Goal: Check status: Check status

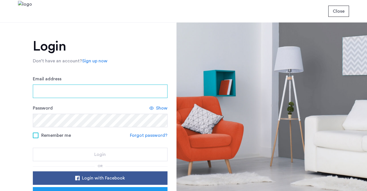
click at [52, 89] on input "Email address" at bounding box center [100, 90] width 135 height 13
click at [67, 88] on input "Email address" at bounding box center [100, 90] width 135 height 13
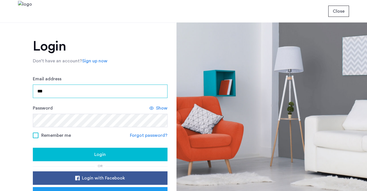
type input "**********"
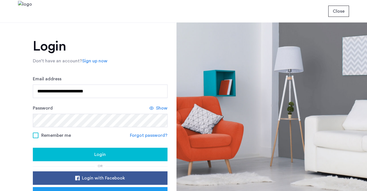
click at [106, 157] on div "Login" at bounding box center [100, 154] width 126 height 7
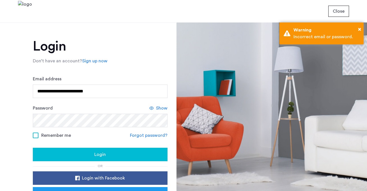
click at [158, 112] on div "Password Show" at bounding box center [100, 116] width 135 height 22
click at [158, 108] on span "Show" at bounding box center [161, 108] width 11 height 7
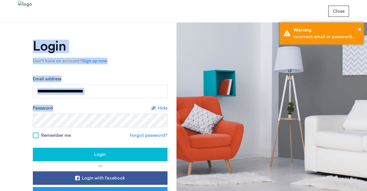
drag, startPoint x: 132, startPoint y: 113, endPoint x: -2, endPoint y: 108, distance: 133.3
click at [0, 108] on html "**********" at bounding box center [183, 95] width 367 height 191
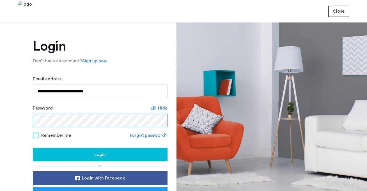
click at [16, 119] on div "**********" at bounding box center [88, 106] width 176 height 168
click at [33, 147] on button "Login" at bounding box center [100, 153] width 135 height 13
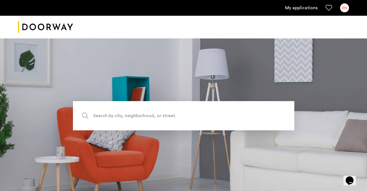
drag, startPoint x: 292, startPoint y: 11, endPoint x: 292, endPoint y: 6, distance: 5.6
click at [292, 10] on ul "My applications RN" at bounding box center [183, 7] width 331 height 9
click at [298, 5] on link "My applications" at bounding box center [301, 7] width 33 height 7
click at [288, 7] on link "My applications" at bounding box center [301, 7] width 33 height 7
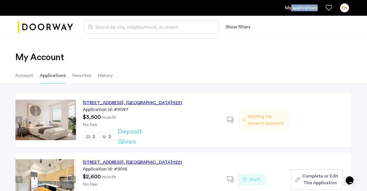
click at [58, 116] on img at bounding box center [45, 120] width 61 height 40
click at [264, 116] on span "Waiting for tenant's payment" at bounding box center [266, 119] width 36 height 13
click at [163, 104] on div "962 Bushwick Avenue, Unit 7E, Brooklyn , NY 11221" at bounding box center [132, 102] width 99 height 7
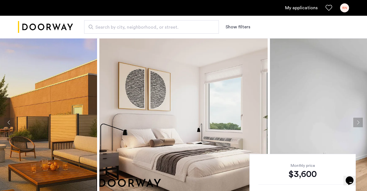
click at [295, 8] on link "My applications" at bounding box center [301, 7] width 33 height 7
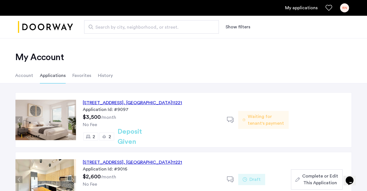
click at [25, 77] on li "Account" at bounding box center [24, 76] width 18 height 16
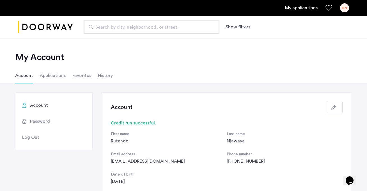
click at [59, 76] on li "Applications" at bounding box center [53, 76] width 26 height 16
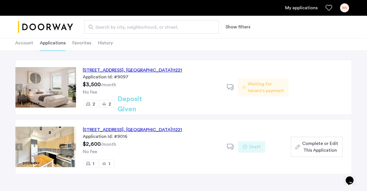
scroll to position [28, 0]
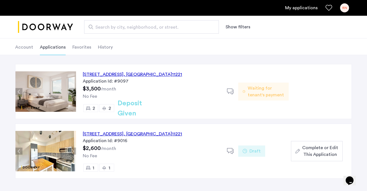
click at [67, 93] on img at bounding box center [45, 91] width 61 height 40
click at [89, 74] on div "[STREET_ADDRESS]" at bounding box center [132, 74] width 99 height 7
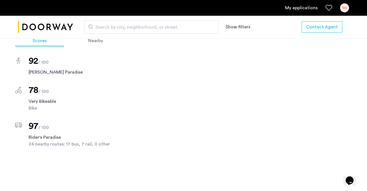
scroll to position [354, 0]
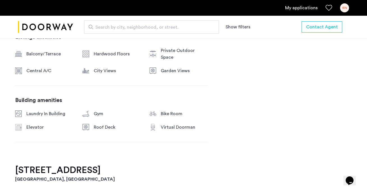
click at [345, 11] on div "RN" at bounding box center [344, 7] width 9 height 9
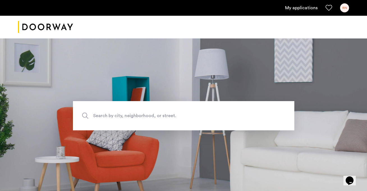
scroll to position [84, 0]
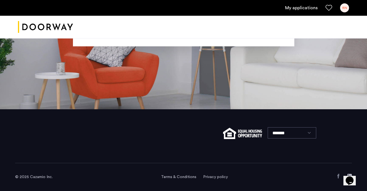
click at [160, 8] on ul "My applications RN" at bounding box center [183, 7] width 331 height 9
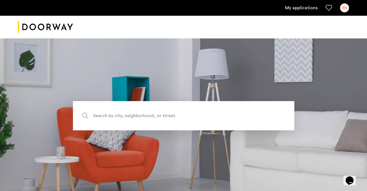
click at [55, 26] on img "Cazamio logo" at bounding box center [45, 27] width 55 height 21
click at [63, 31] on img "Cazamio logo" at bounding box center [45, 27] width 55 height 21
click at [303, 6] on link "My applications" at bounding box center [301, 7] width 33 height 7
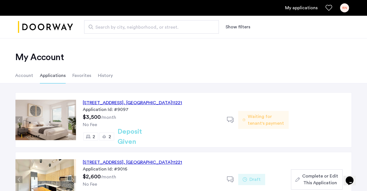
click at [235, 117] on div at bounding box center [232, 119] width 11 height 11
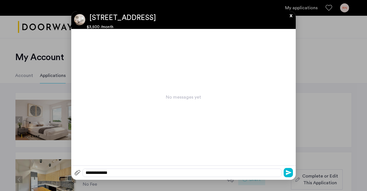
click at [313, 88] on div at bounding box center [183, 95] width 367 height 191
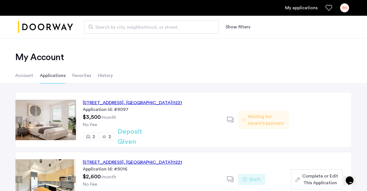
click at [229, 119] on icon at bounding box center [230, 119] width 7 height 7
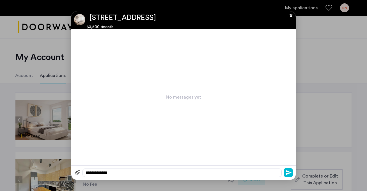
click at [307, 104] on div at bounding box center [183, 95] width 367 height 191
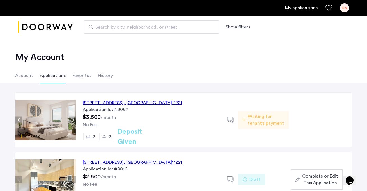
click at [28, 76] on li "Account" at bounding box center [24, 76] width 18 height 16
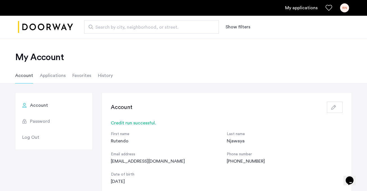
click at [53, 75] on li "Applications" at bounding box center [53, 76] width 26 height 16
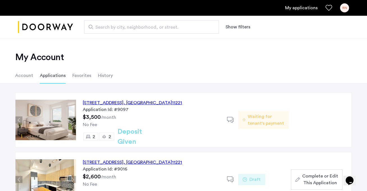
click at [66, 113] on img at bounding box center [45, 120] width 61 height 40
click at [88, 103] on div "962 Bushwick Avenue, Unit 7E, Brooklyn , NY 11221" at bounding box center [132, 102] width 99 height 7
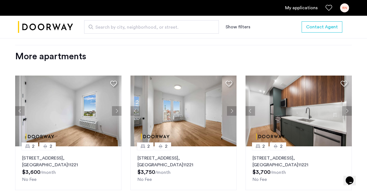
scroll to position [684, 0]
click at [349, 106] on button "Next apartment" at bounding box center [347, 111] width 10 height 10
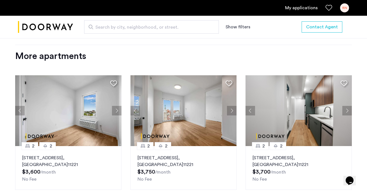
click at [349, 106] on button "Next apartment" at bounding box center [347, 111] width 10 height 10
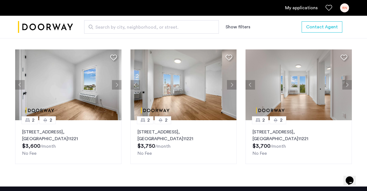
scroll to position [712, 0]
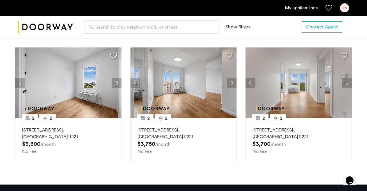
click at [319, 126] on p "972 Bushwick Avenue, Unit 6B, Brooklyn , NY 11221" at bounding box center [298, 132] width 92 height 13
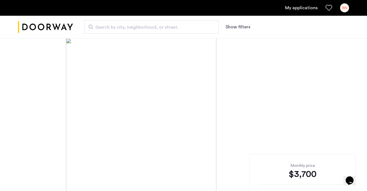
click at [183, 24] on span "Search by city, neighborhood, or street." at bounding box center [149, 27] width 108 height 7
click at [183, 24] on input "Search by city, neighborhood, or street." at bounding box center [151, 26] width 135 height 13
